Goal: Task Accomplishment & Management: Manage account settings

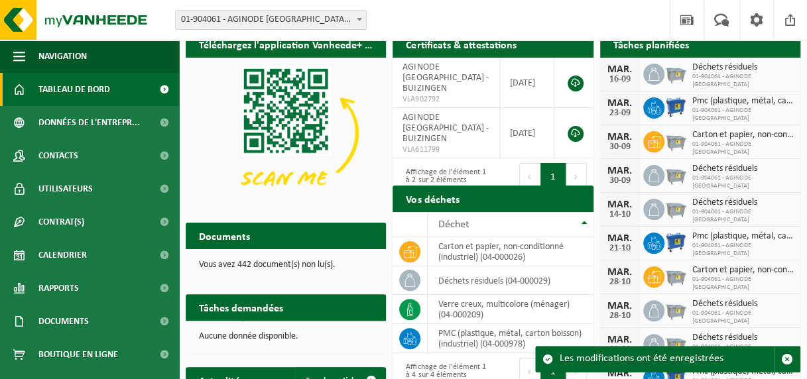
scroll to position [17, 0]
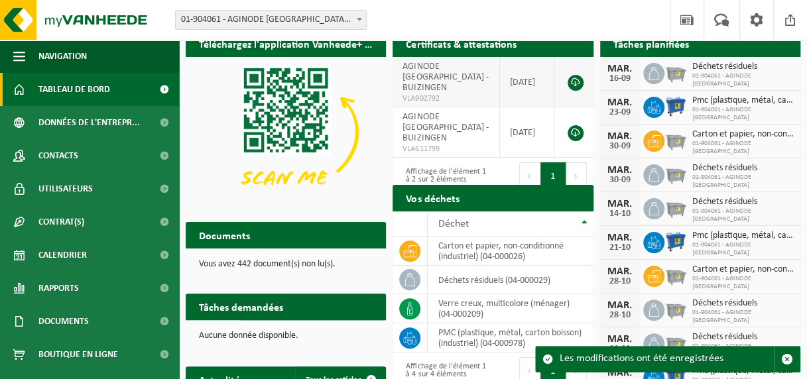
click at [578, 75] on link at bounding box center [575, 83] width 16 height 16
click at [363, 16] on span at bounding box center [359, 19] width 13 height 17
click at [420, 19] on div "Site: 01-904061 - AGINODE BELGIUM - BUIZINGEN 01-904061 - AGINODE BELGIUM - BUI…" at bounding box center [403, 20] width 807 height 40
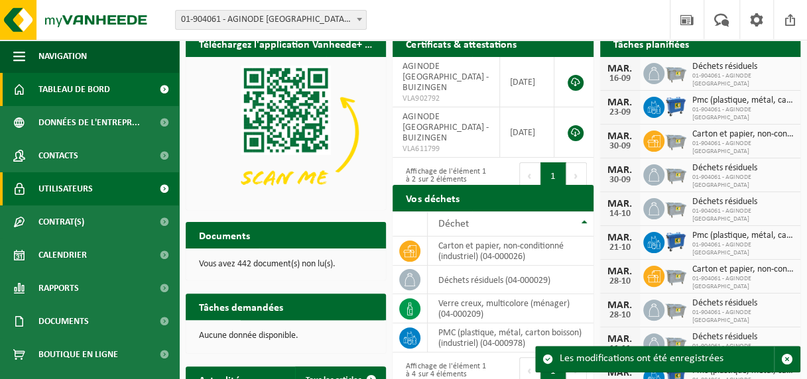
click at [78, 187] on span "Utilisateurs" at bounding box center [65, 188] width 54 height 33
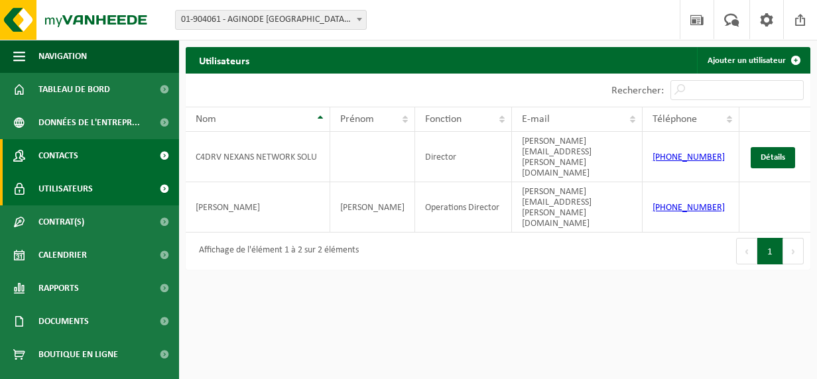
click at [52, 148] on span "Contacts" at bounding box center [58, 155] width 40 height 33
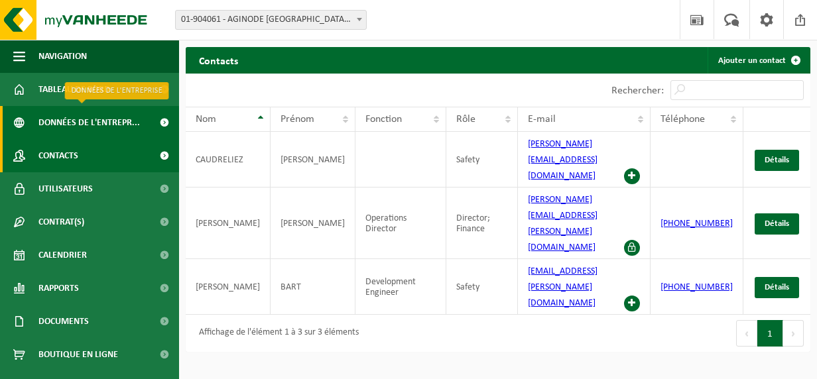
click at [86, 125] on span "Données de l'entrepr..." at bounding box center [88, 122] width 101 height 33
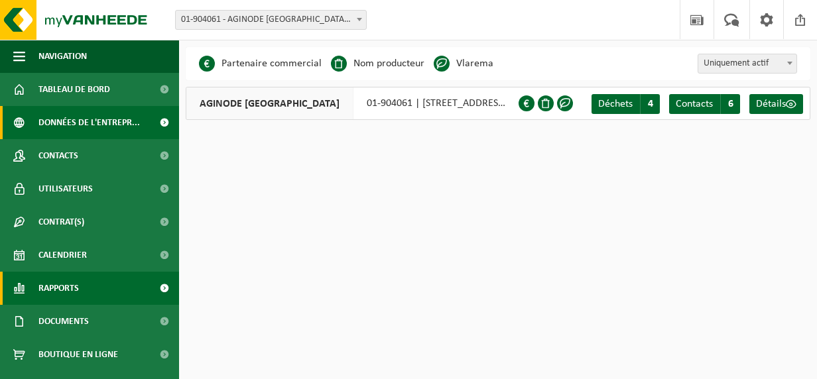
click at [72, 298] on span "Rapports" at bounding box center [58, 288] width 40 height 33
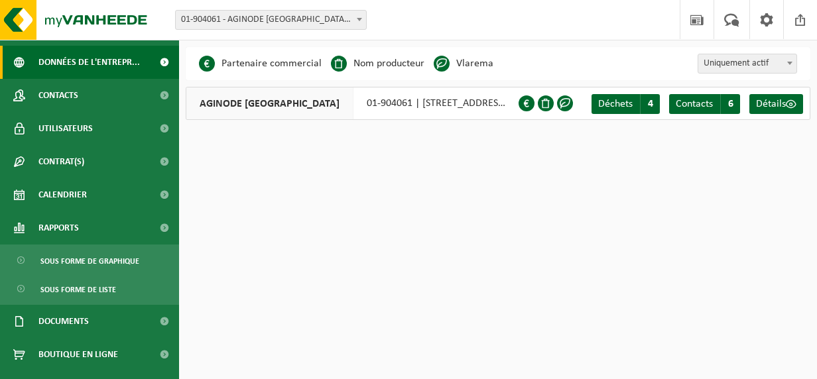
scroll to position [61, 0]
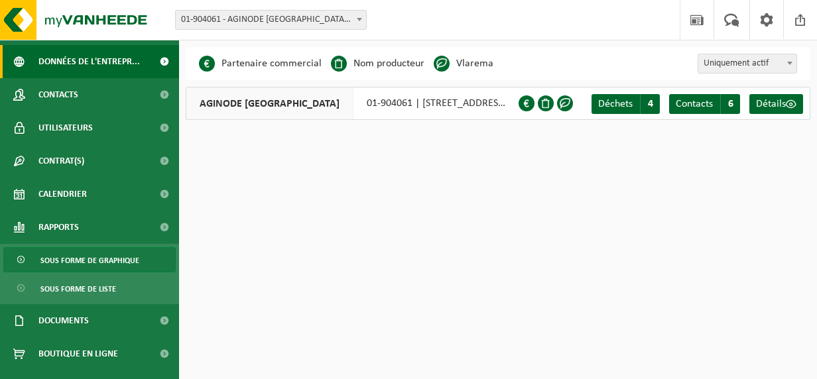
click at [101, 259] on span "Sous forme de graphique" at bounding box center [89, 260] width 99 height 25
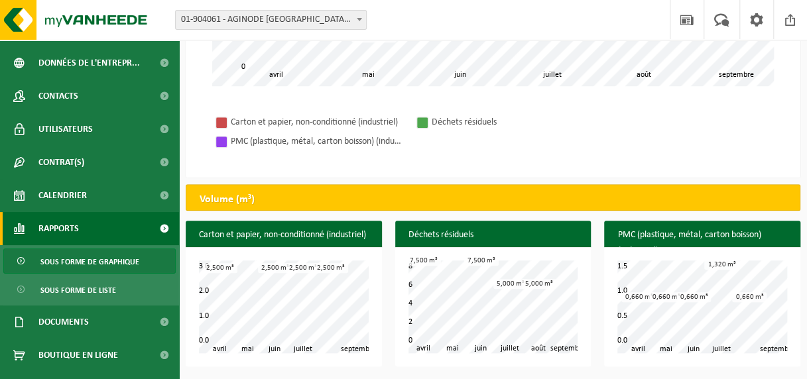
scroll to position [86, 0]
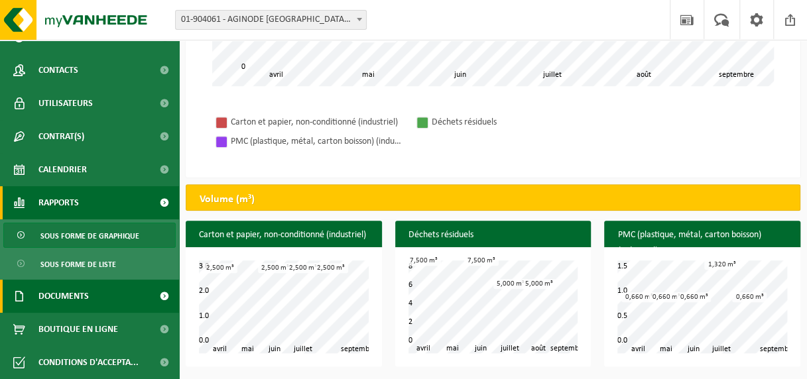
click at [66, 298] on span "Documents" at bounding box center [63, 296] width 50 height 33
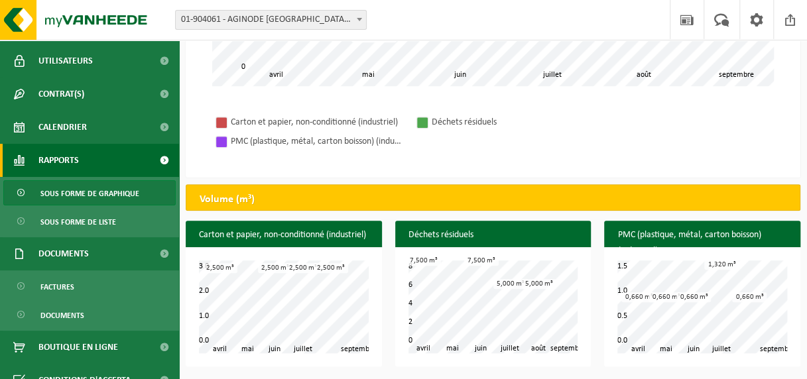
scroll to position [146, 0]
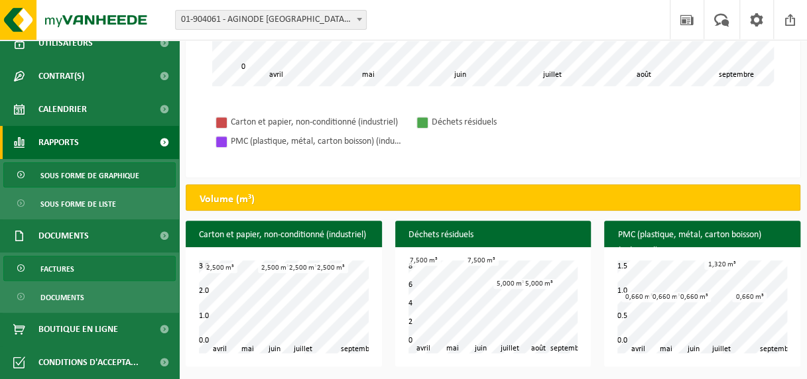
click at [61, 268] on span "Factures" at bounding box center [57, 269] width 34 height 25
